Goal: Navigation & Orientation: Find specific page/section

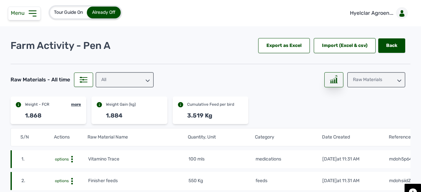
click at [332, 85] on div at bounding box center [333, 79] width 19 height 15
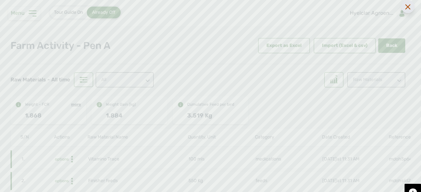
click at [409, 4] on div at bounding box center [407, 6] width 13 height 13
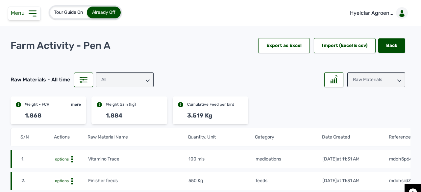
click at [108, 83] on div "All" at bounding box center [125, 79] width 58 height 15
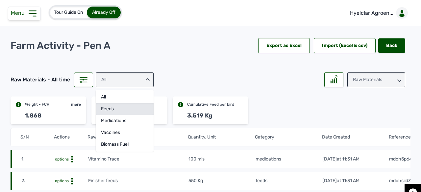
click at [118, 115] on div "feeds" at bounding box center [125, 121] width 58 height 12
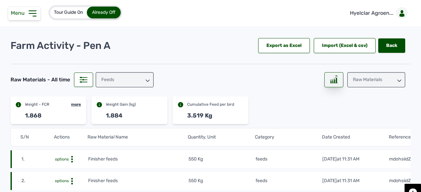
click at [331, 83] on div at bounding box center [333, 79] width 19 height 15
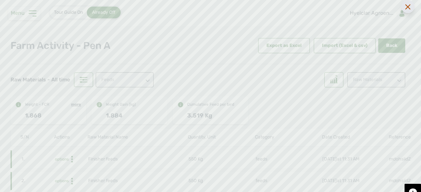
click at [408, 6] on icon at bounding box center [407, 6] width 5 height 5
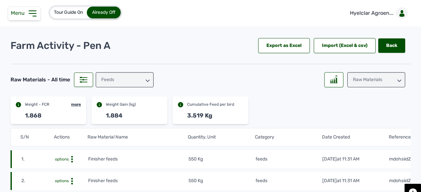
click at [385, 76] on div "Raw Materials" at bounding box center [376, 79] width 58 height 15
click at [355, 115] on div "Weight" at bounding box center [376, 121] width 58 height 12
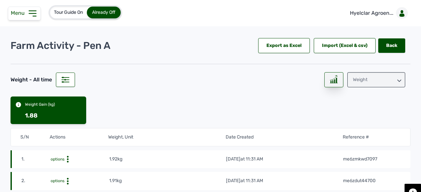
click at [334, 81] on rect at bounding box center [334, 81] width 1 height 3
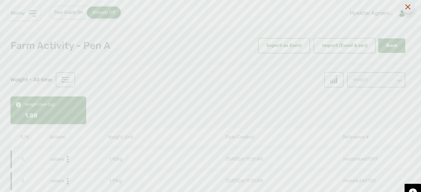
click at [407, 10] on div at bounding box center [407, 6] width 13 height 13
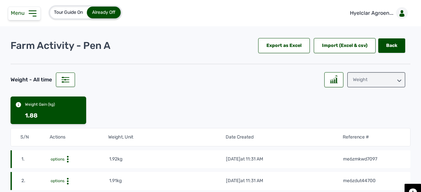
drag, startPoint x: 370, startPoint y: 77, endPoint x: 362, endPoint y: 83, distance: 10.5
click at [370, 77] on div "Weight" at bounding box center [376, 79] width 58 height 15
click at [356, 103] on div "Raw Materials" at bounding box center [376, 109] width 58 height 12
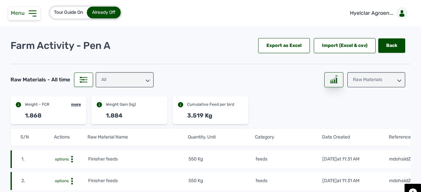
click at [337, 83] on div at bounding box center [333, 79] width 19 height 15
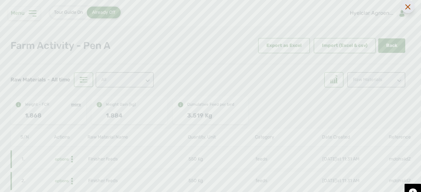
click at [407, 5] on icon at bounding box center [407, 6] width 5 height 5
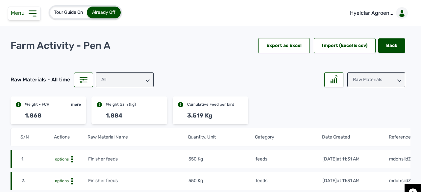
click at [364, 77] on div "Raw Materials" at bounding box center [376, 79] width 58 height 15
click at [367, 115] on div "Weight" at bounding box center [376, 121] width 58 height 12
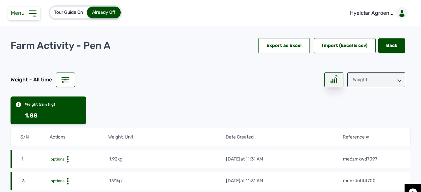
click at [331, 83] on div at bounding box center [333, 79] width 19 height 15
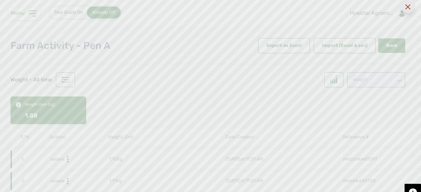
click at [406, 10] on icon at bounding box center [407, 6] width 5 height 5
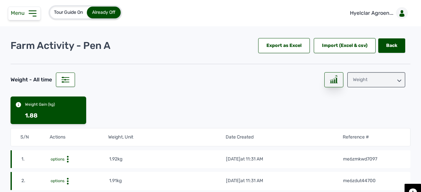
click at [334, 81] on rect at bounding box center [334, 81] width 1 height 3
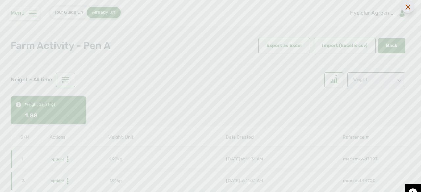
click at [409, 7] on icon at bounding box center [407, 6] width 5 height 5
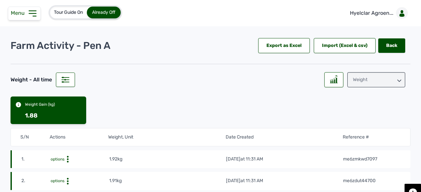
click at [366, 79] on div "Weight" at bounding box center [376, 79] width 58 height 15
click at [360, 103] on div "Raw Materials" at bounding box center [376, 109] width 58 height 12
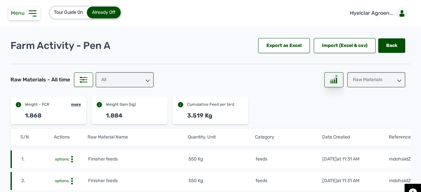
click at [337, 81] on div at bounding box center [333, 79] width 19 height 15
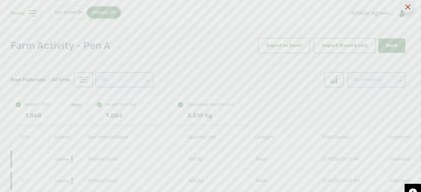
click at [406, 9] on icon at bounding box center [407, 6] width 5 height 5
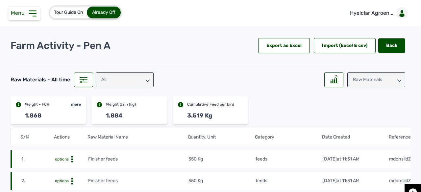
click at [369, 85] on div "Raw Materials" at bounding box center [376, 79] width 58 height 15
click at [361, 115] on div "Weight" at bounding box center [376, 121] width 58 height 12
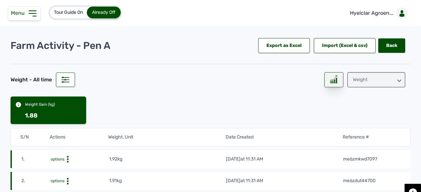
click at [335, 80] on div at bounding box center [333, 79] width 19 height 15
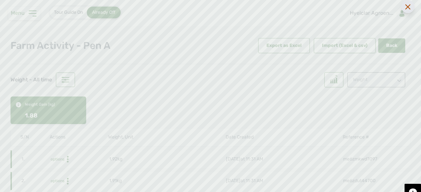
click at [410, 6] on icon at bounding box center [407, 6] width 5 height 5
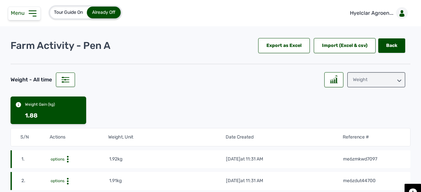
click at [372, 72] on div "Weight" at bounding box center [376, 79] width 58 height 15
click at [358, 118] on div "Losses" at bounding box center [376, 121] width 58 height 12
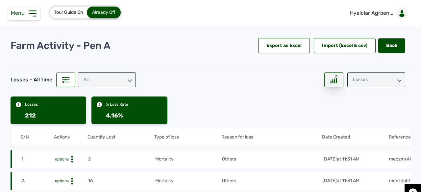
click at [326, 81] on div at bounding box center [333, 79] width 19 height 15
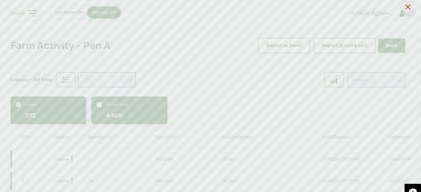
click at [409, 9] on icon at bounding box center [407, 6] width 5 height 5
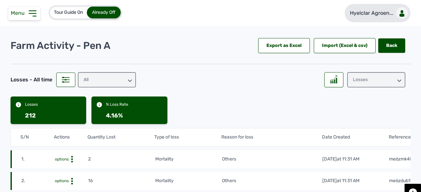
click at [363, 20] on link "Hyelclar Agroen..." at bounding box center [378, 13] width 66 height 18
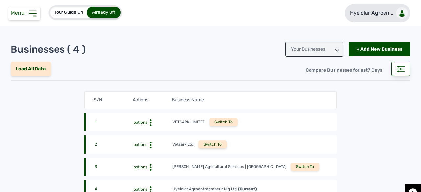
click at [362, 13] on p "Hyelclar Agroen..." at bounding box center [371, 13] width 43 height 8
click at [28, 15] on icon at bounding box center [32, 13] width 11 height 11
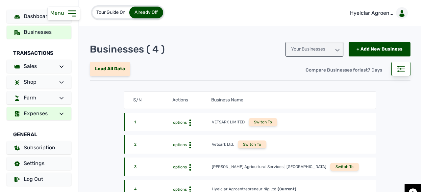
scroll to position [18, 0]
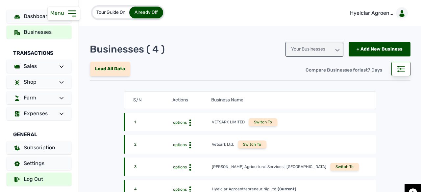
click at [30, 182] on link "Log Out" at bounding box center [39, 179] width 65 height 13
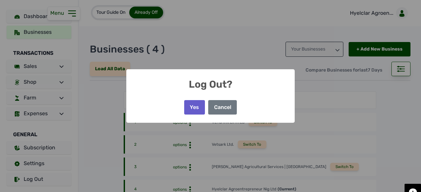
click at [191, 107] on button "Yes" at bounding box center [194, 107] width 21 height 14
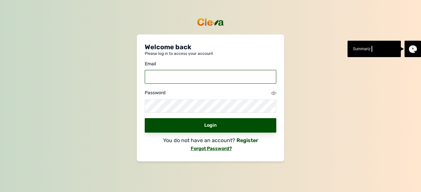
click at [222, 75] on input "email" at bounding box center [210, 77] width 131 height 14
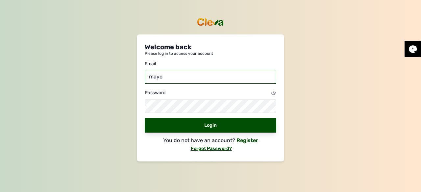
type input "mayowacode9@gmail.com"
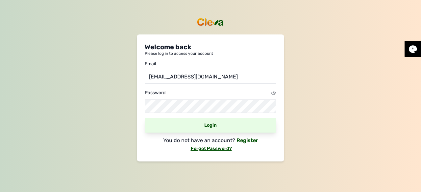
click at [192, 126] on div "Login" at bounding box center [210, 125] width 131 height 14
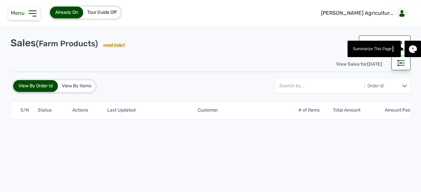
click at [26, 12] on span "Menu" at bounding box center [19, 13] width 16 height 6
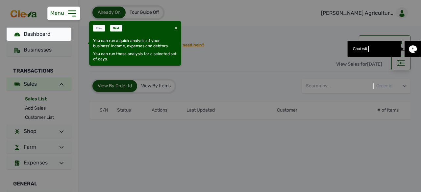
click at [176, 27] on icon at bounding box center [176, 28] width 3 height 3
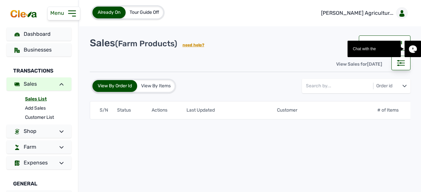
click at [146, 11] on span "Tour Guide Off" at bounding box center [145, 13] width 30 height 6
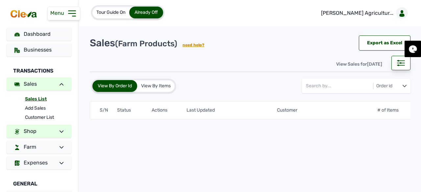
click at [44, 130] on link "Shop" at bounding box center [39, 131] width 65 height 13
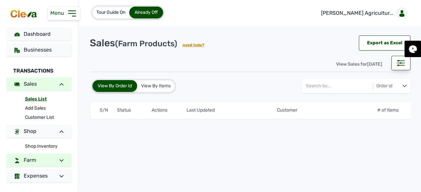
click at [42, 159] on link "Farm" at bounding box center [39, 160] width 65 height 13
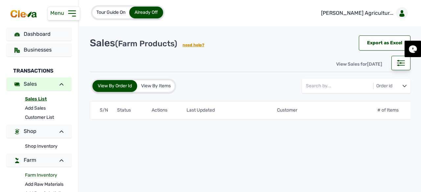
click at [43, 175] on link "Farm Inventory" at bounding box center [48, 175] width 46 height 9
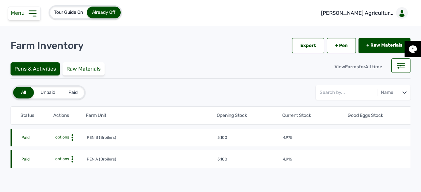
click at [66, 161] on span "options" at bounding box center [61, 159] width 15 height 5
click at [68, 167] on div "Farm Activities" at bounding box center [62, 170] width 47 height 8
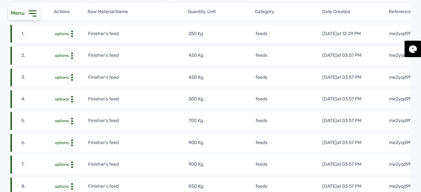
scroll to position [66, 0]
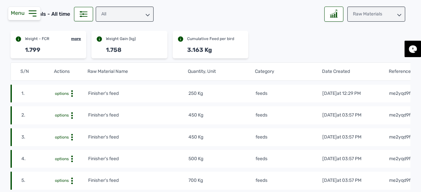
click at [120, 12] on div "All" at bounding box center [125, 14] width 58 height 15
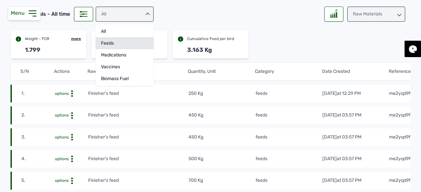
click at [117, 49] on div "feeds" at bounding box center [125, 55] width 58 height 12
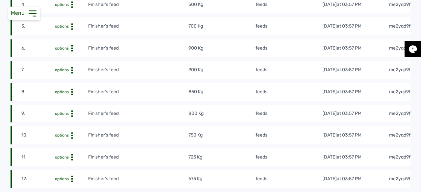
scroll to position [33, 0]
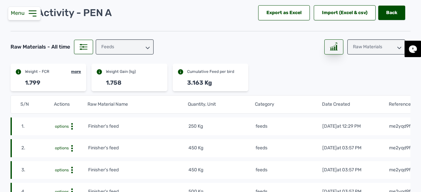
click at [324, 52] on div at bounding box center [333, 46] width 19 height 15
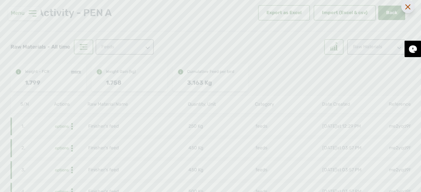
click at [406, 9] on icon at bounding box center [407, 6] width 5 height 5
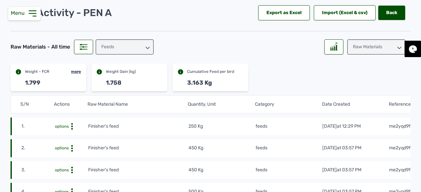
click at [375, 45] on div "Raw Materials" at bounding box center [376, 46] width 58 height 15
click at [364, 82] on div "Weight" at bounding box center [376, 88] width 58 height 12
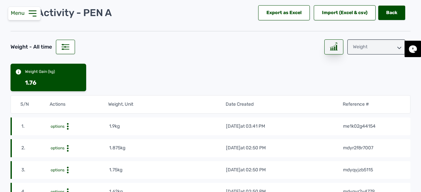
click at [325, 51] on div at bounding box center [333, 46] width 19 height 15
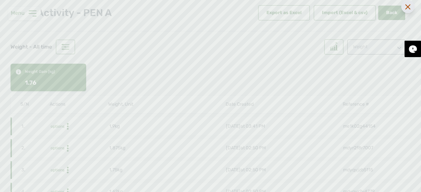
click at [407, 7] on icon at bounding box center [407, 6] width 5 height 5
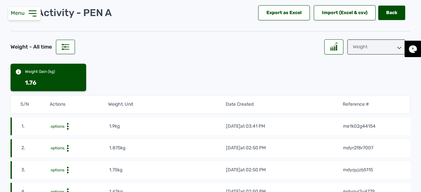
click at [383, 49] on div "Weight" at bounding box center [376, 46] width 58 height 15
click at [371, 86] on div "Losses" at bounding box center [376, 88] width 58 height 12
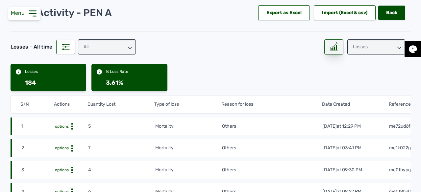
click at [332, 52] on div at bounding box center [333, 46] width 19 height 15
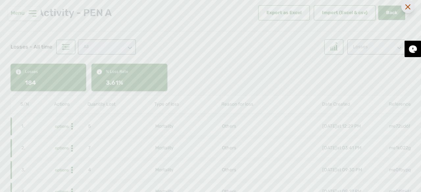
click at [406, 5] on icon at bounding box center [407, 6] width 5 height 5
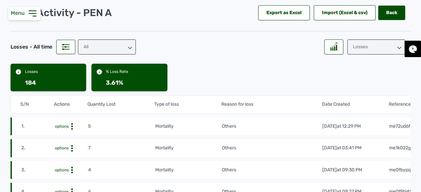
scroll to position [0, 0]
